Goal: Task Accomplishment & Management: Complete application form

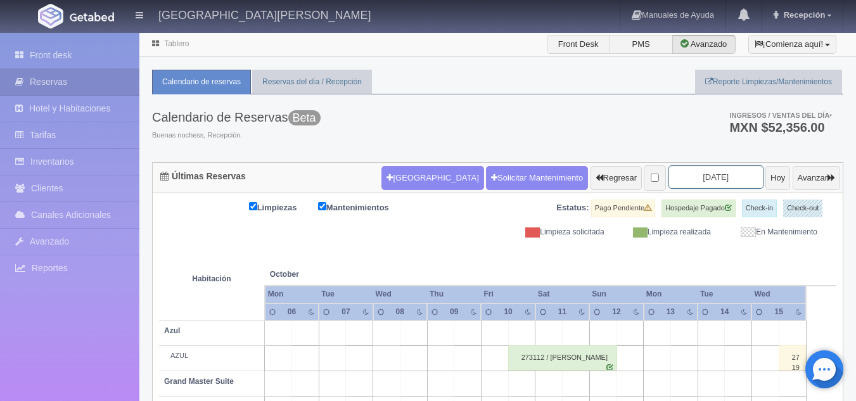
click at [699, 181] on input "2025-10-08" at bounding box center [715, 176] width 95 height 23
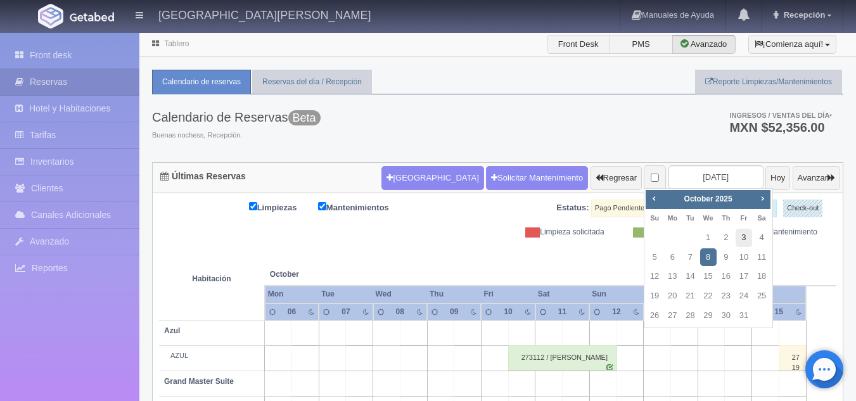
click at [745, 234] on link "3" at bounding box center [743, 238] width 16 height 18
type input "2025-10-03"
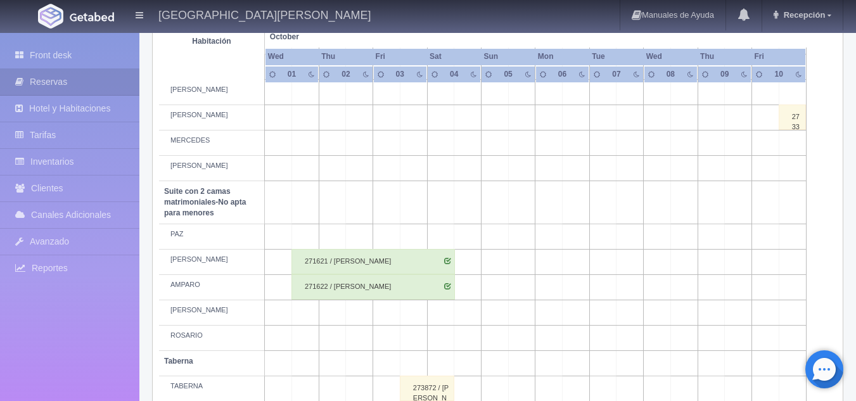
scroll to position [977, 0]
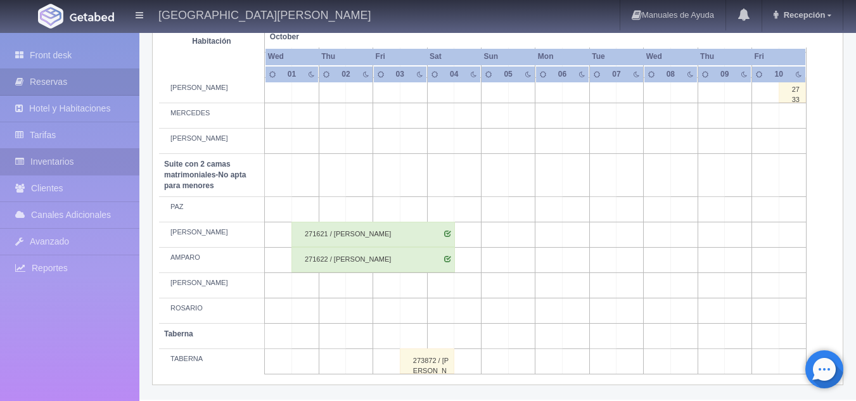
click at [67, 157] on link "Inventarios" at bounding box center [69, 162] width 139 height 26
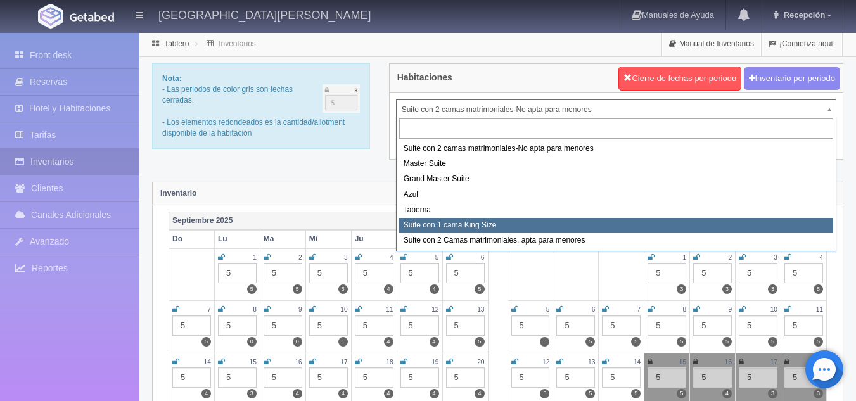
select select "1921"
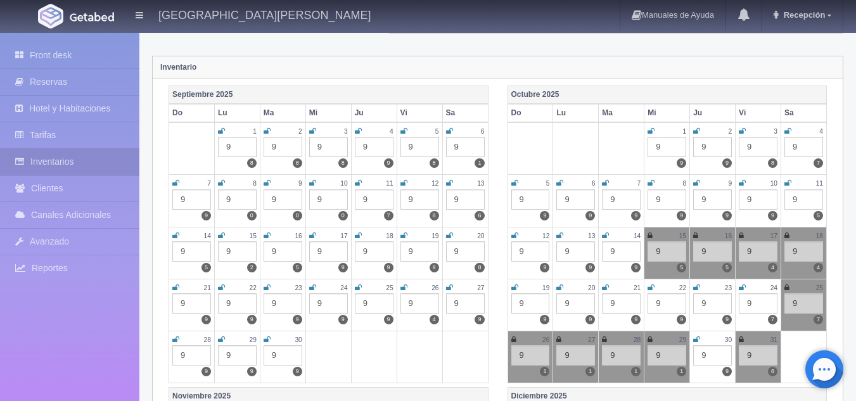
scroll to position [127, 0]
click at [739, 236] on icon at bounding box center [741, 235] width 5 height 8
click at [785, 234] on icon at bounding box center [786, 235] width 5 height 8
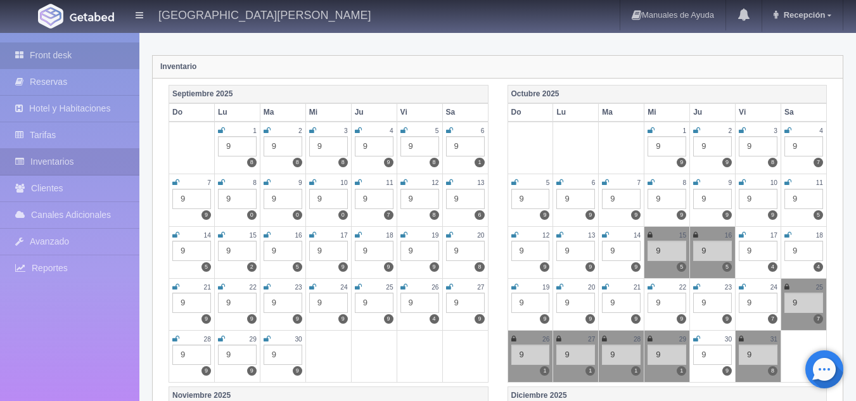
click at [84, 48] on link "Front desk" at bounding box center [69, 55] width 139 height 26
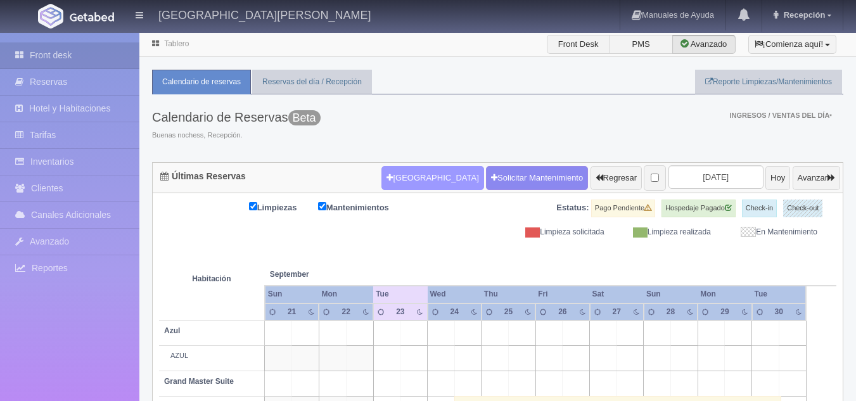
click at [410, 179] on button "[GEOGRAPHIC_DATA]" at bounding box center [432, 178] width 102 height 24
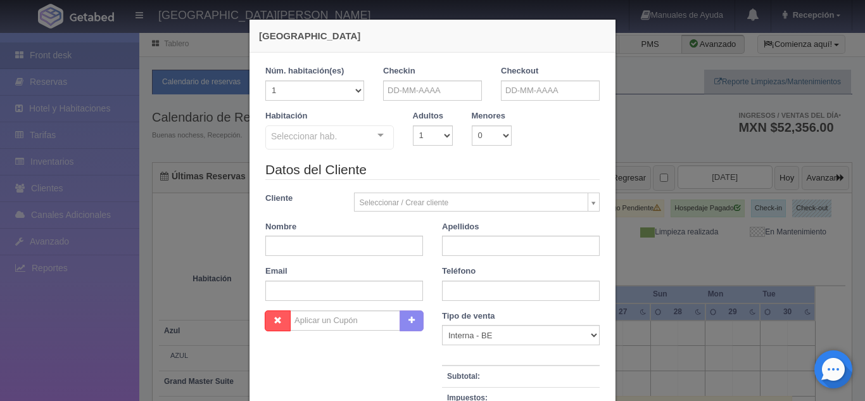
checkbox input "false"
click at [428, 81] on div "Checkin" at bounding box center [432, 82] width 99 height 35
click at [433, 91] on input "text" at bounding box center [432, 90] width 99 height 20
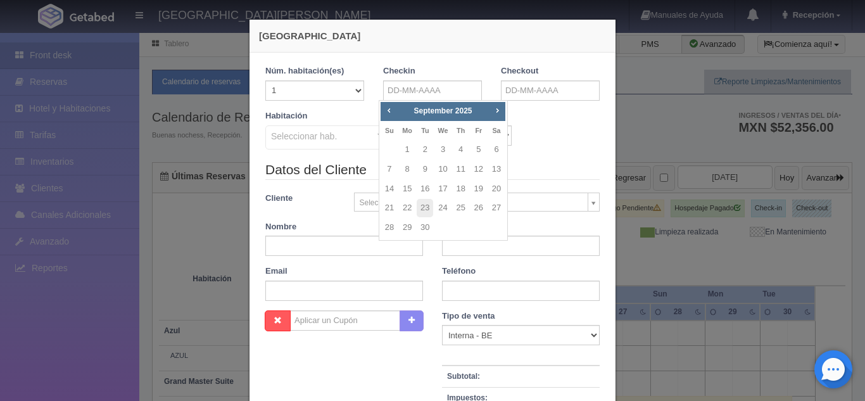
click at [495, 102] on div "Prev Next [DATE] Su Mo Tu We Th Fr Sa 1 2 3 4 5 6 7 8 9 10 11 12 13 14 15 16 17…" at bounding box center [443, 170] width 129 height 141
click at [499, 125] on th "Sa" at bounding box center [497, 131] width 18 height 20
click at [496, 106] on span "Next" at bounding box center [497, 110] width 10 height 10
click at [479, 191] on link "17" at bounding box center [479, 189] width 16 height 18
type input "[DATE]"
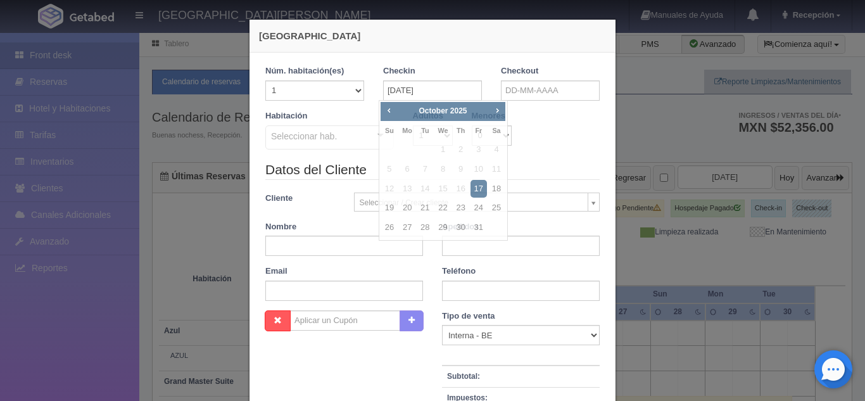
checkbox input "false"
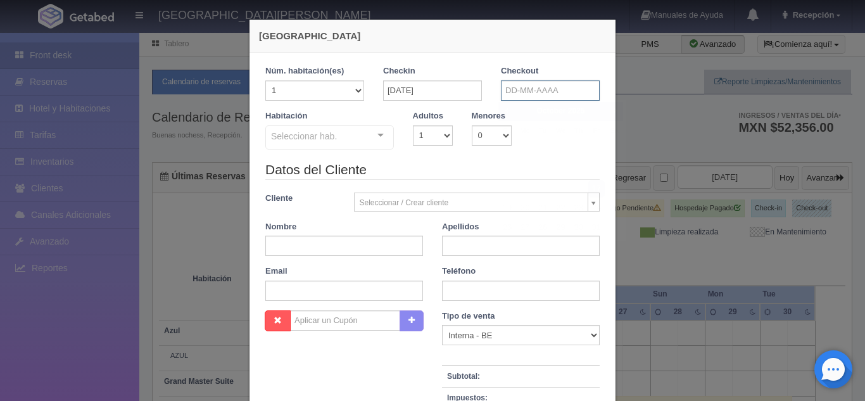
click at [536, 90] on input "text" at bounding box center [550, 90] width 99 height 20
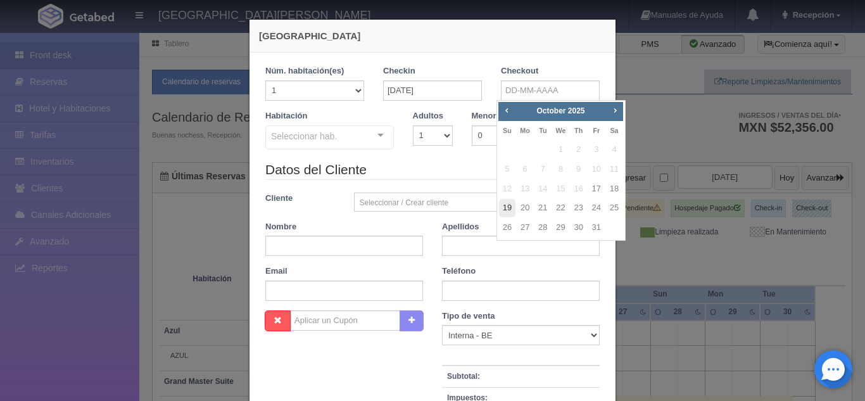
click at [509, 208] on link "19" at bounding box center [507, 208] width 16 height 18
type input "[DATE]"
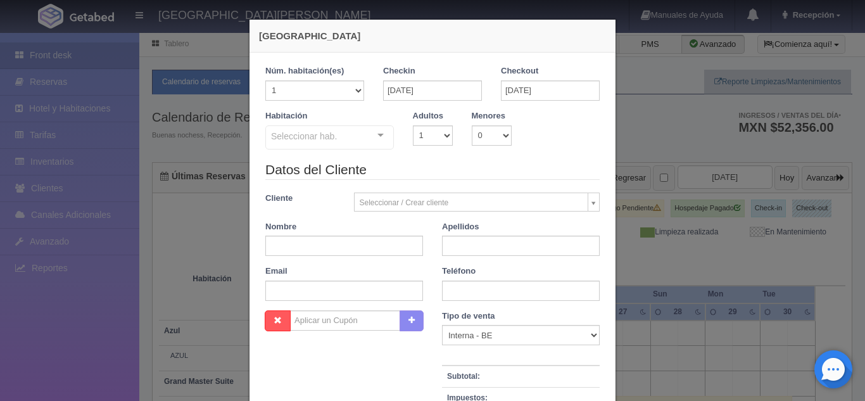
checkbox input "false"
click at [446, 143] on select "1 2 3 4 5 6 7 8 9 10" at bounding box center [433, 135] width 40 height 20
select select "2"
click at [413, 125] on select "1 2 3 4 5 6 7 8 9 10" at bounding box center [433, 135] width 40 height 20
click at [341, 135] on div "Seleccionar hab." at bounding box center [329, 137] width 129 height 24
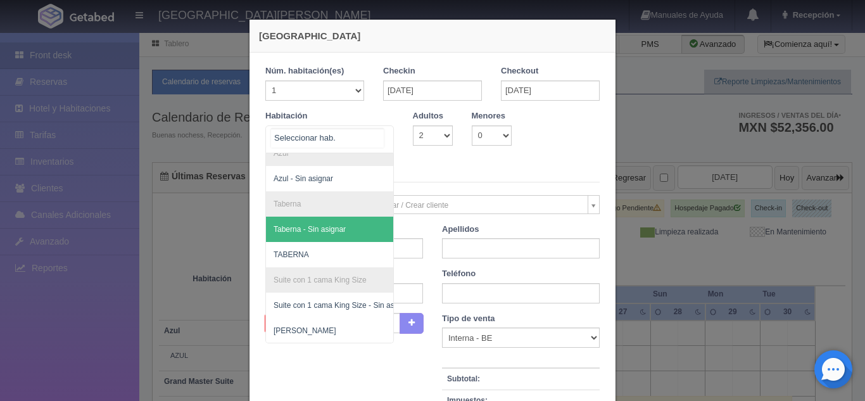
scroll to position [380, 0]
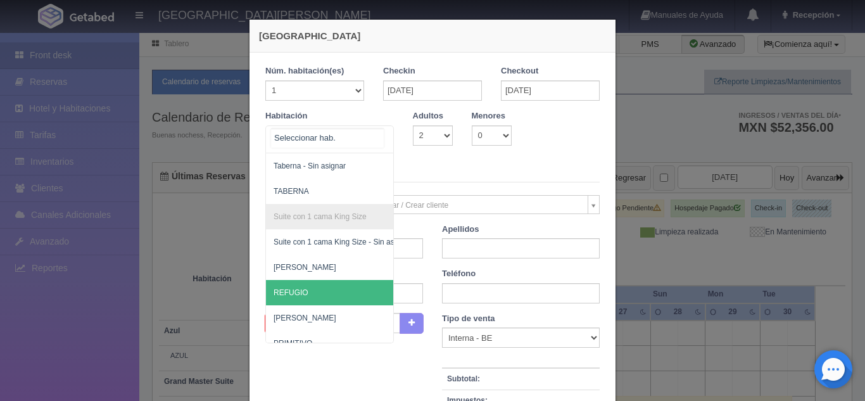
click at [321, 286] on span "REFUGIO" at bounding box center [391, 292] width 250 height 25
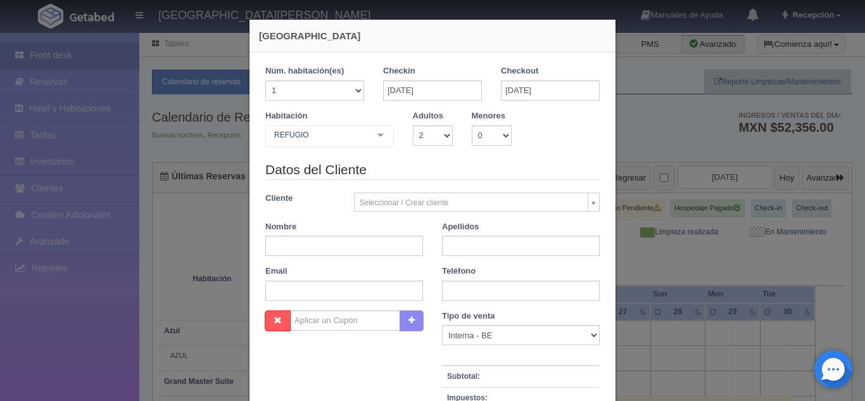
checkbox input "false"
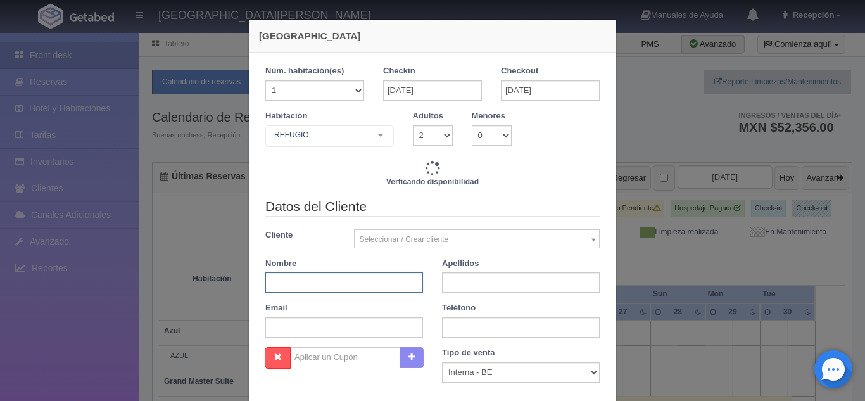
click at [369, 281] on input "text" at bounding box center [344, 282] width 158 height 20
type input "9520.00"
checkbox input "false"
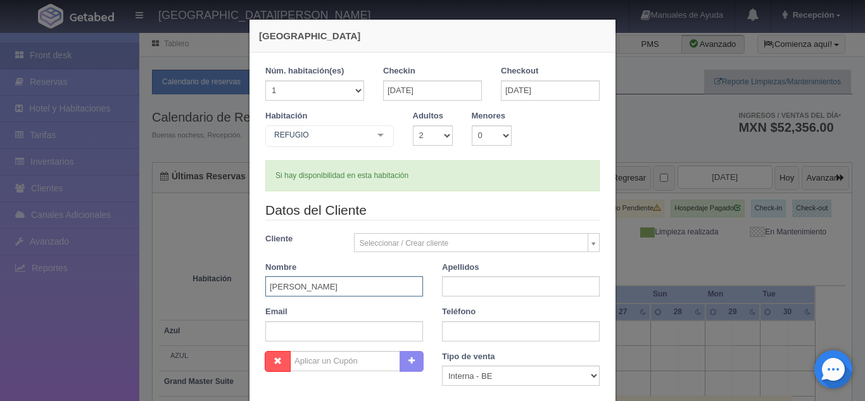
type input "X"
type input "[PERSON_NAME]"
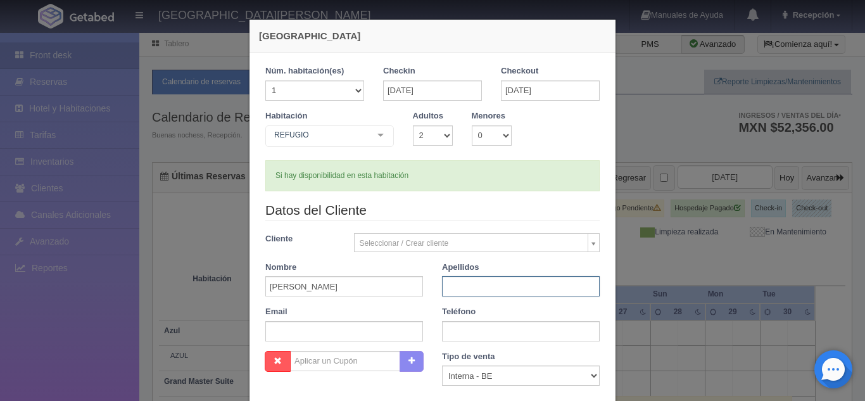
click at [527, 289] on input "text" at bounding box center [521, 286] width 158 height 20
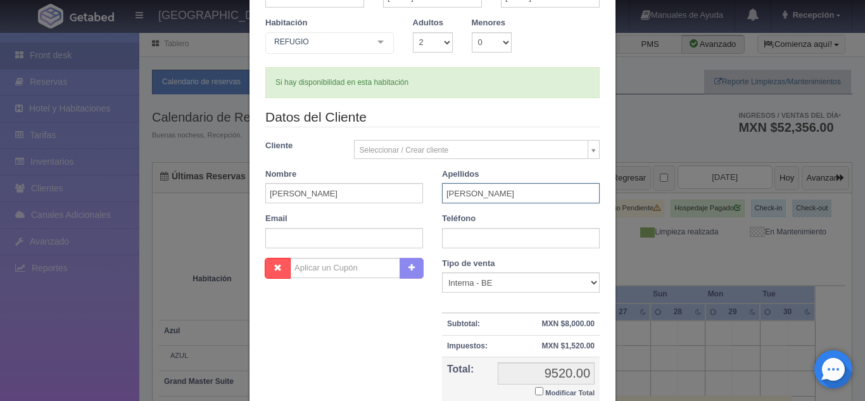
scroll to position [222, 0]
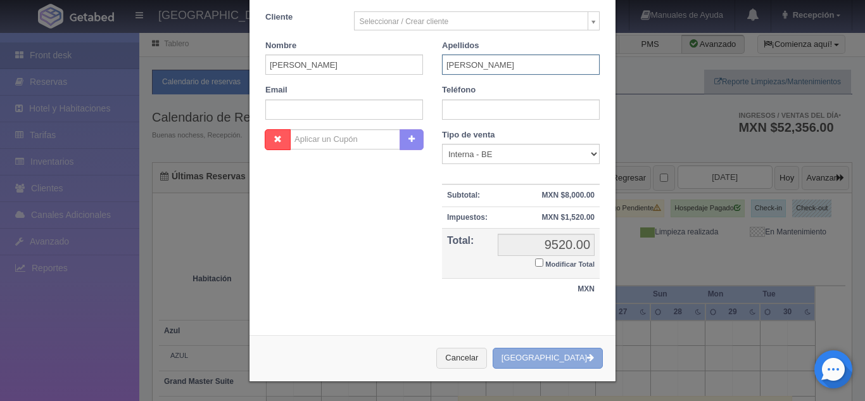
type input "[PERSON_NAME]"
click at [581, 360] on button "[GEOGRAPHIC_DATA]" at bounding box center [548, 358] width 110 height 21
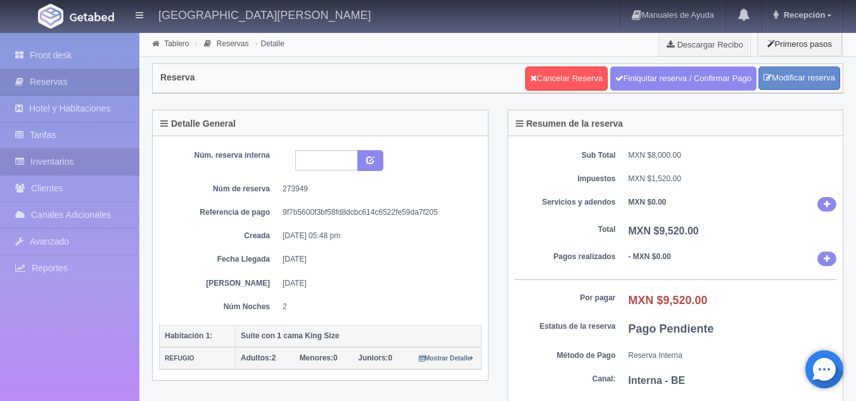
click at [105, 160] on link "Inventarios" at bounding box center [69, 162] width 139 height 26
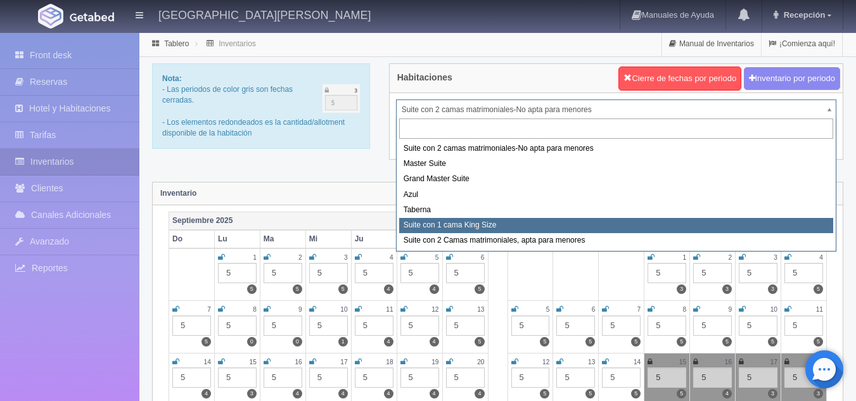
select select "1921"
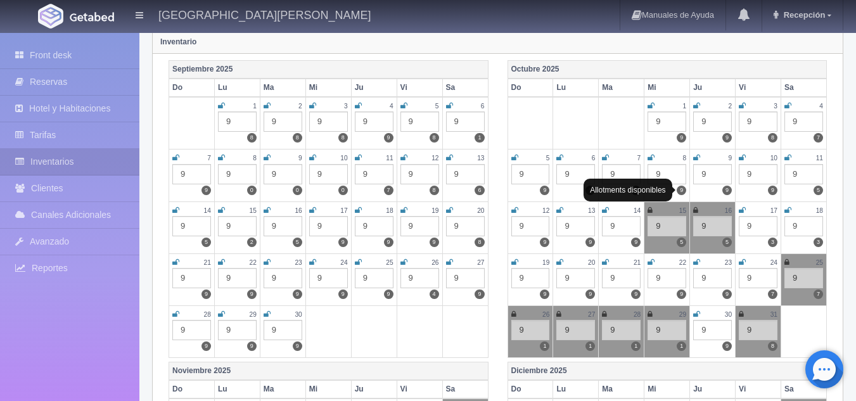
scroll to position [127, 0]
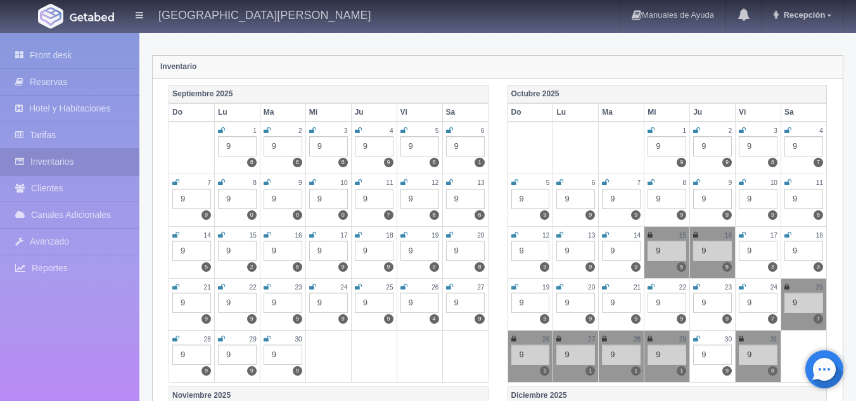
click at [741, 236] on icon at bounding box center [742, 235] width 7 height 8
click at [788, 234] on icon at bounding box center [787, 235] width 7 height 8
